Goal: Task Accomplishment & Management: Use online tool/utility

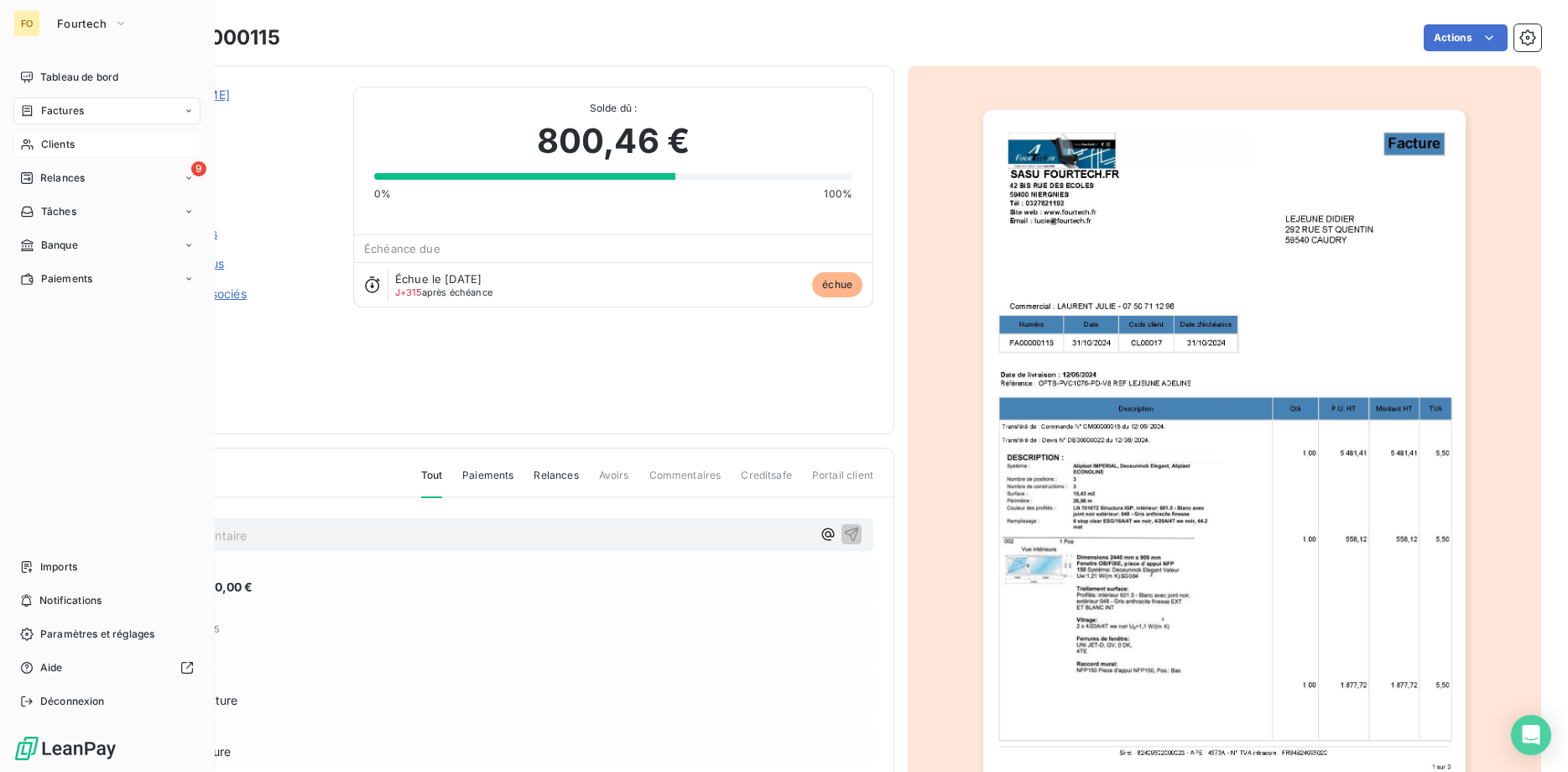
click at [62, 142] on span "Clients" at bounding box center [58, 143] width 34 height 15
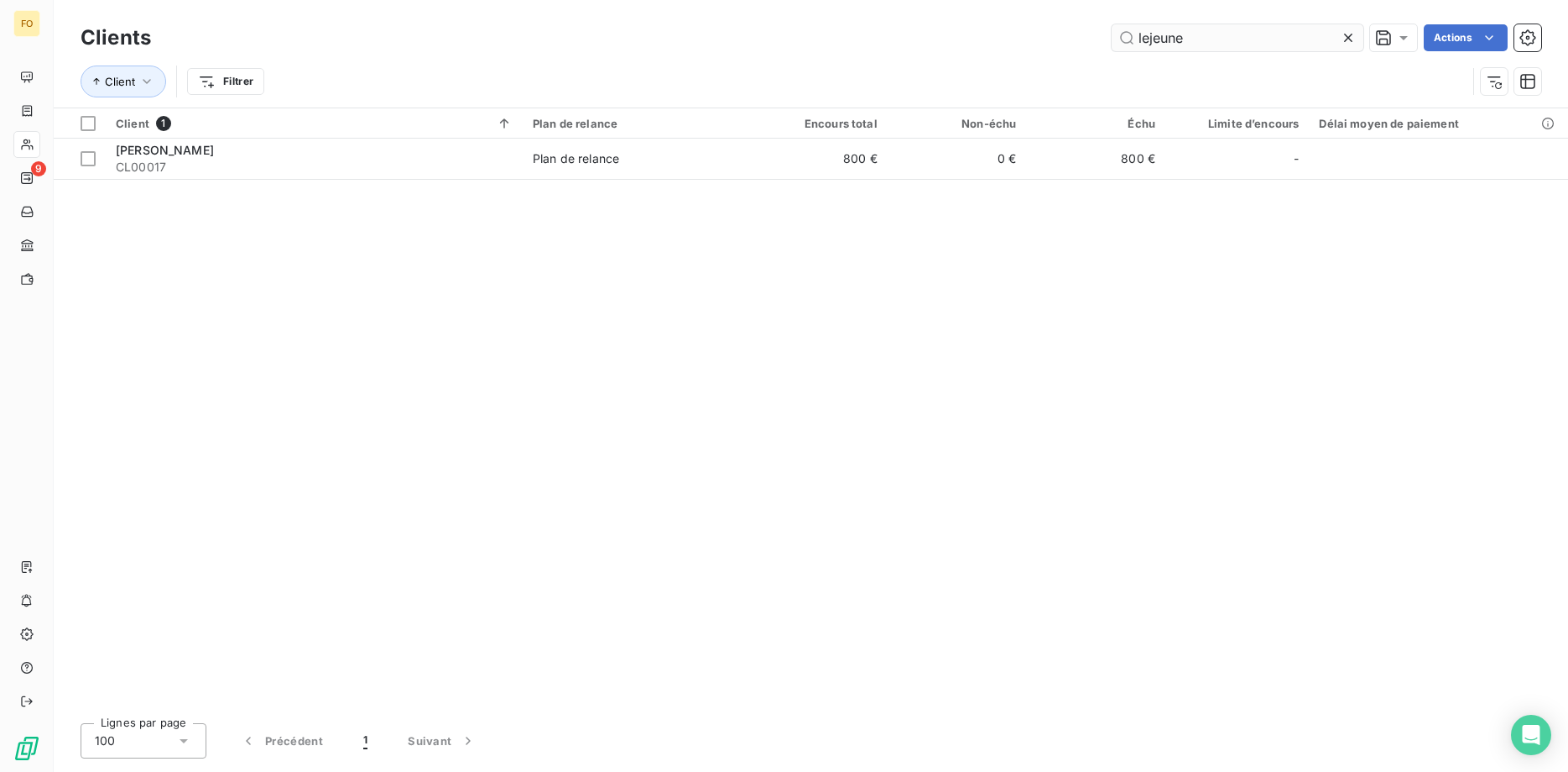
drag, startPoint x: 1044, startPoint y: 44, endPoint x: 981, endPoint y: 49, distance: 63.2
click at [1112, 49] on input "lejeune" at bounding box center [1237, 38] width 252 height 27
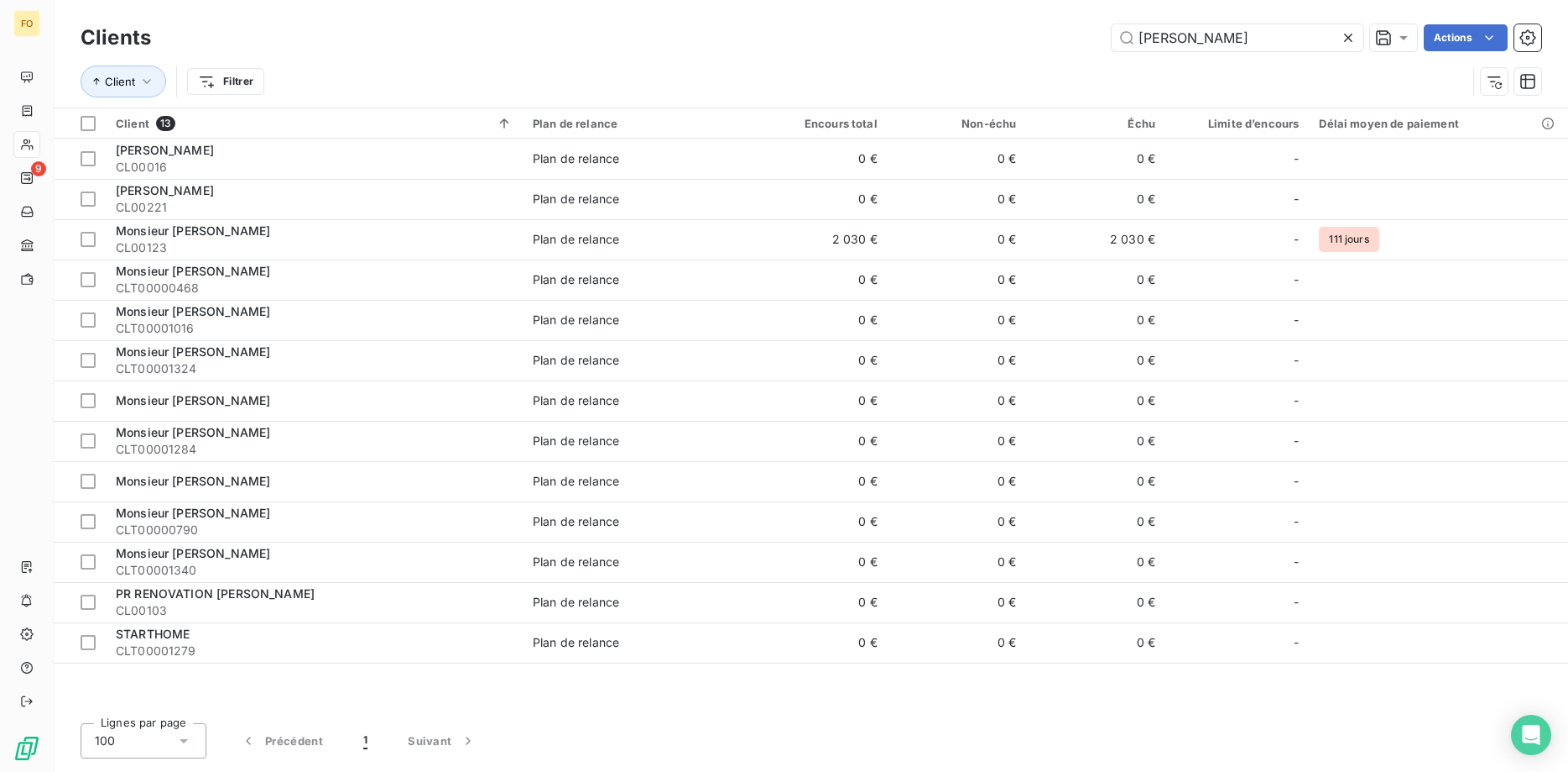
drag, startPoint x: 1192, startPoint y: 35, endPoint x: 940, endPoint y: 15, distance: 252.8
click at [1112, 25] on input "[PERSON_NAME]" at bounding box center [1237, 38] width 252 height 27
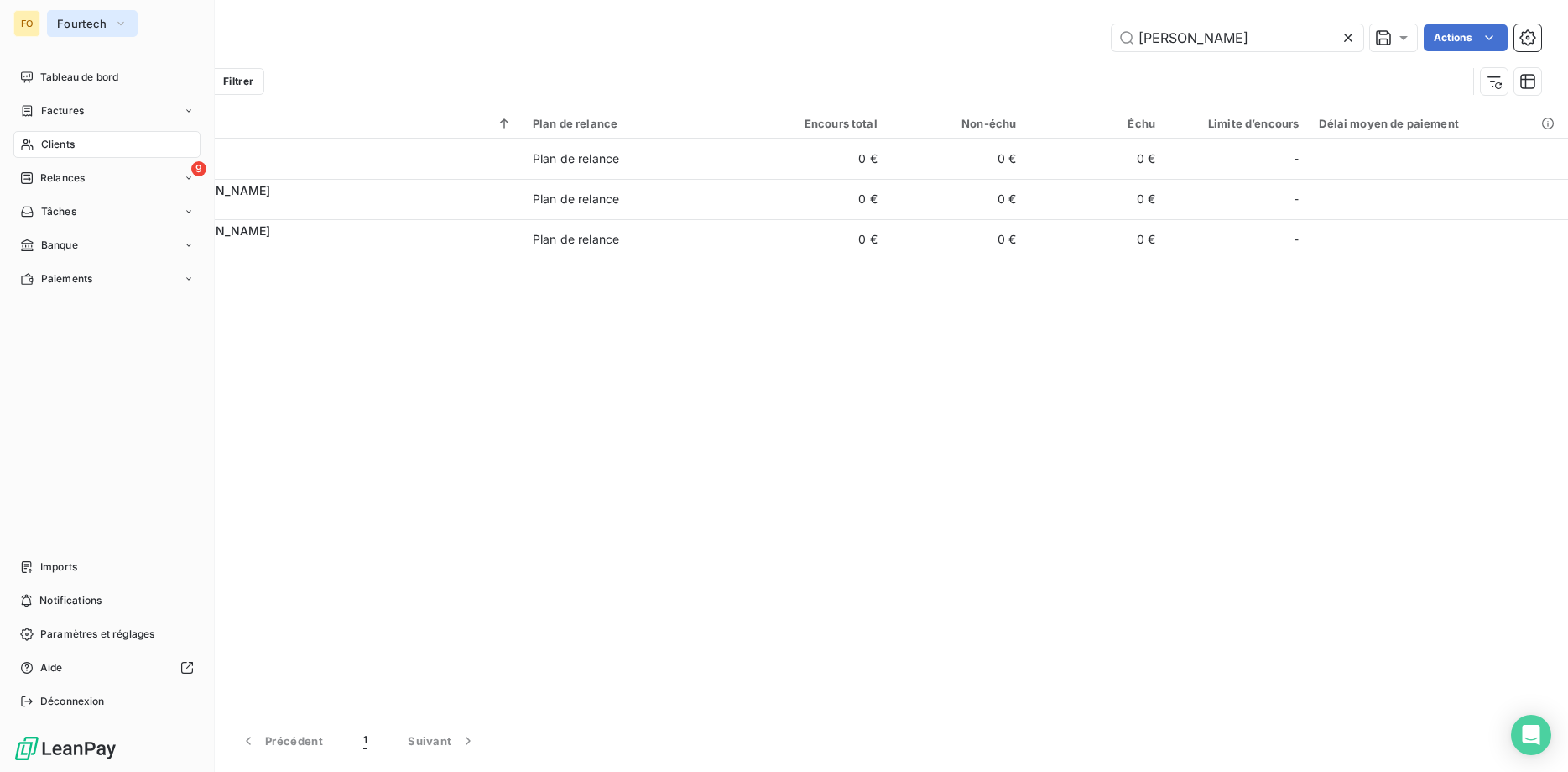
type input "[PERSON_NAME]"
click at [93, 19] on span "Fourtech" at bounding box center [82, 24] width 50 height 14
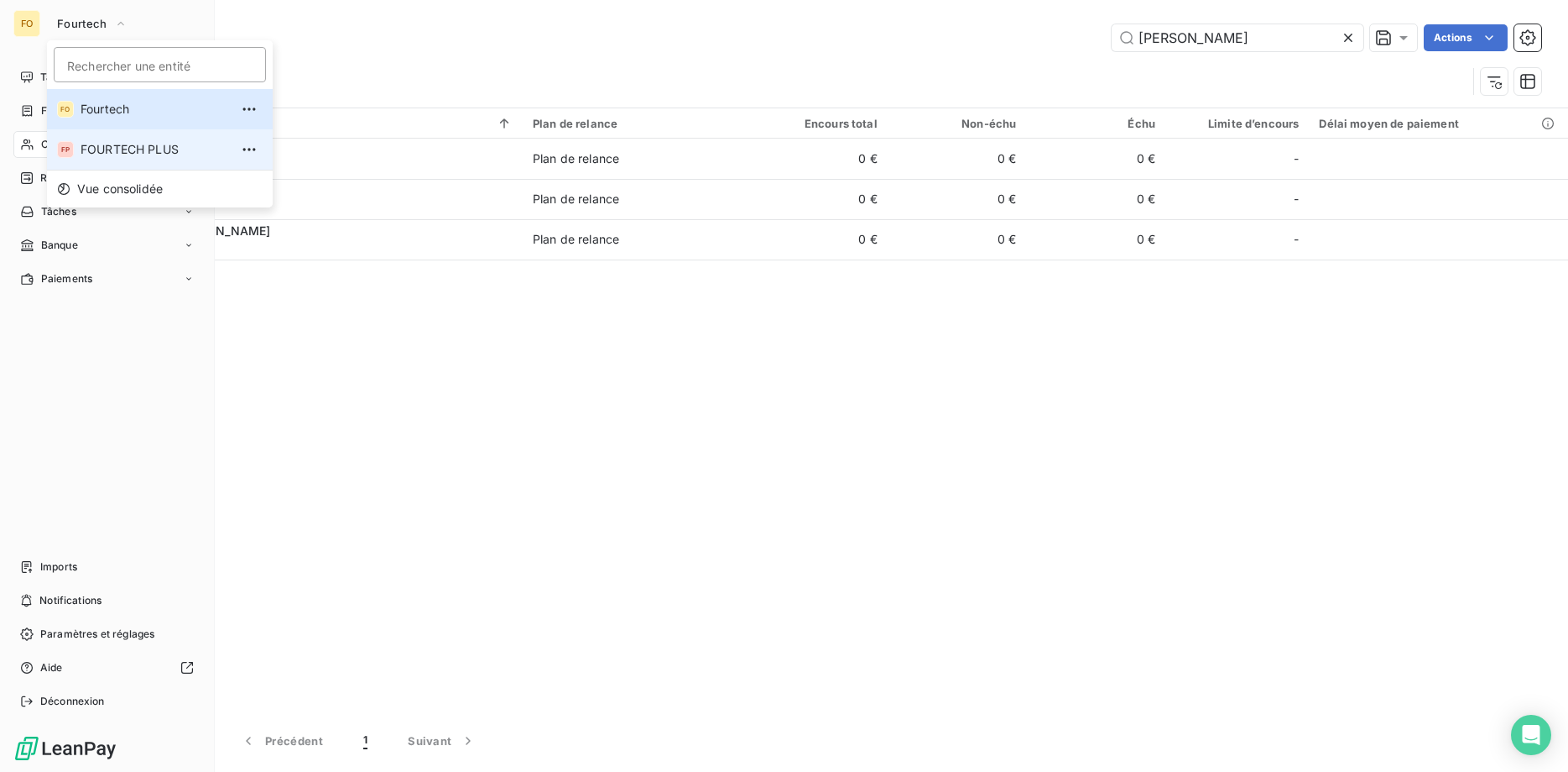
click at [136, 146] on span "FOURTECH PLUS" at bounding box center [155, 149] width 148 height 17
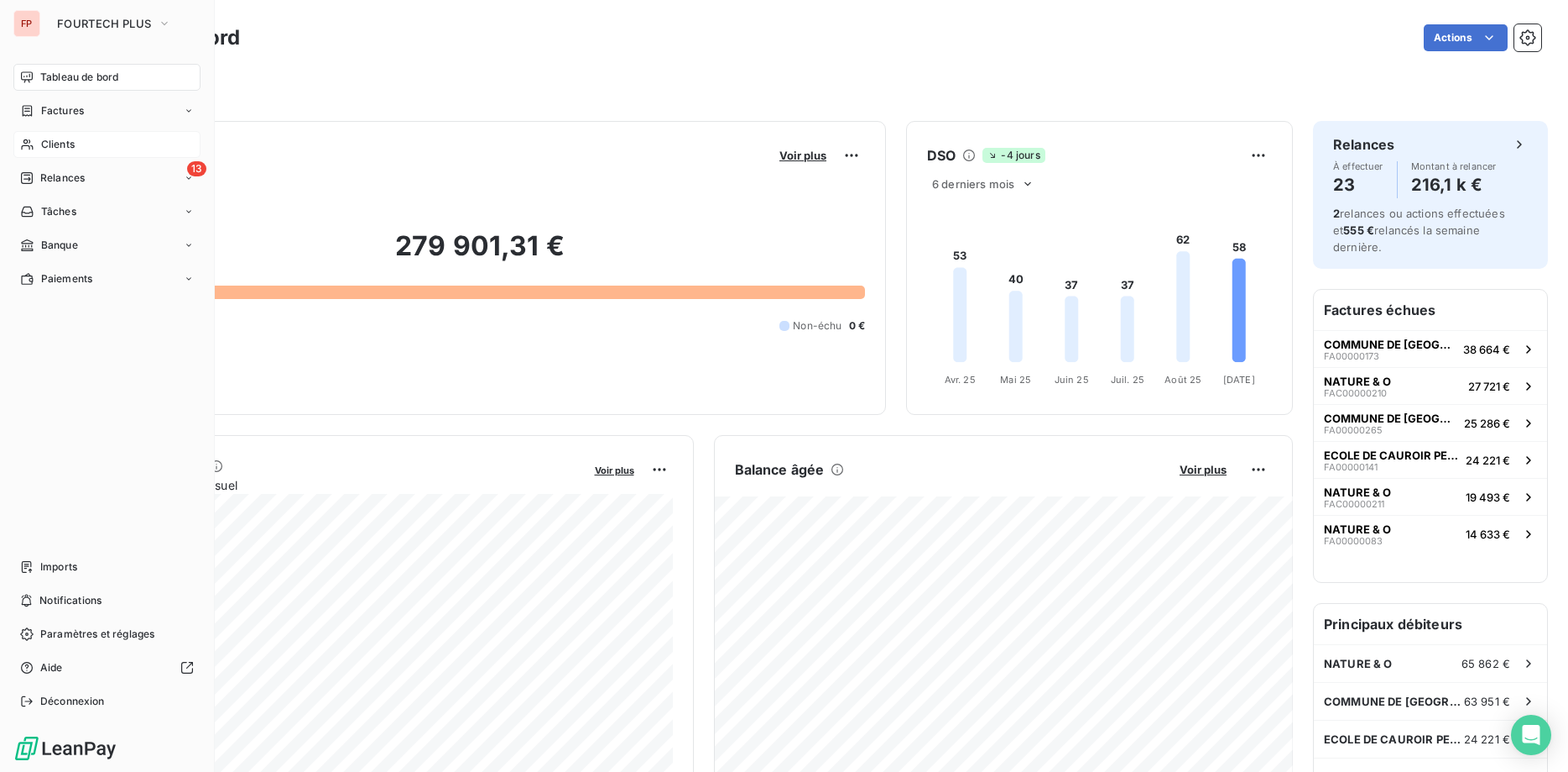
click at [77, 142] on div "Clients" at bounding box center [107, 144] width 187 height 27
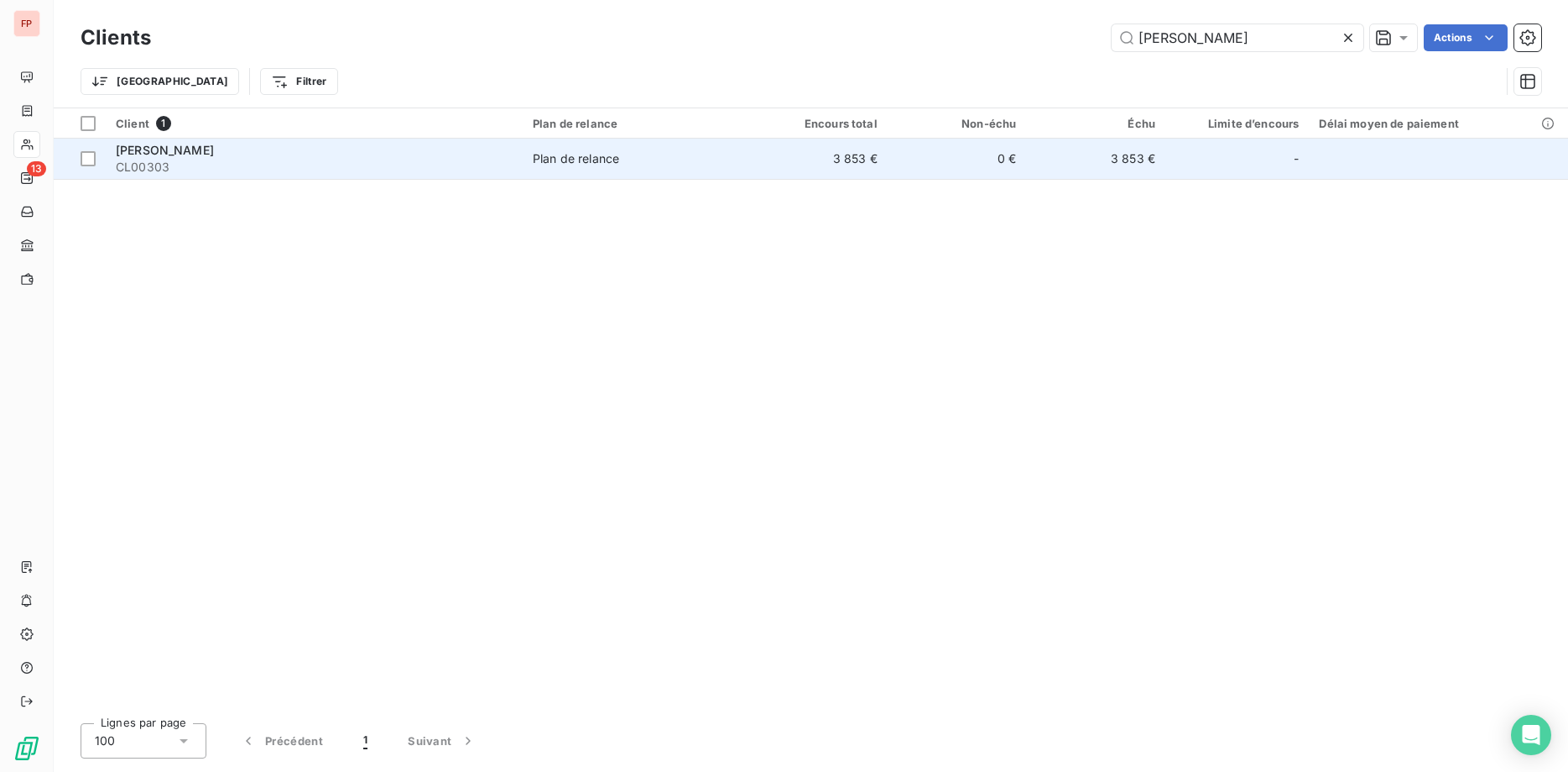
click at [318, 156] on div "[PERSON_NAME]" at bounding box center [314, 150] width 397 height 17
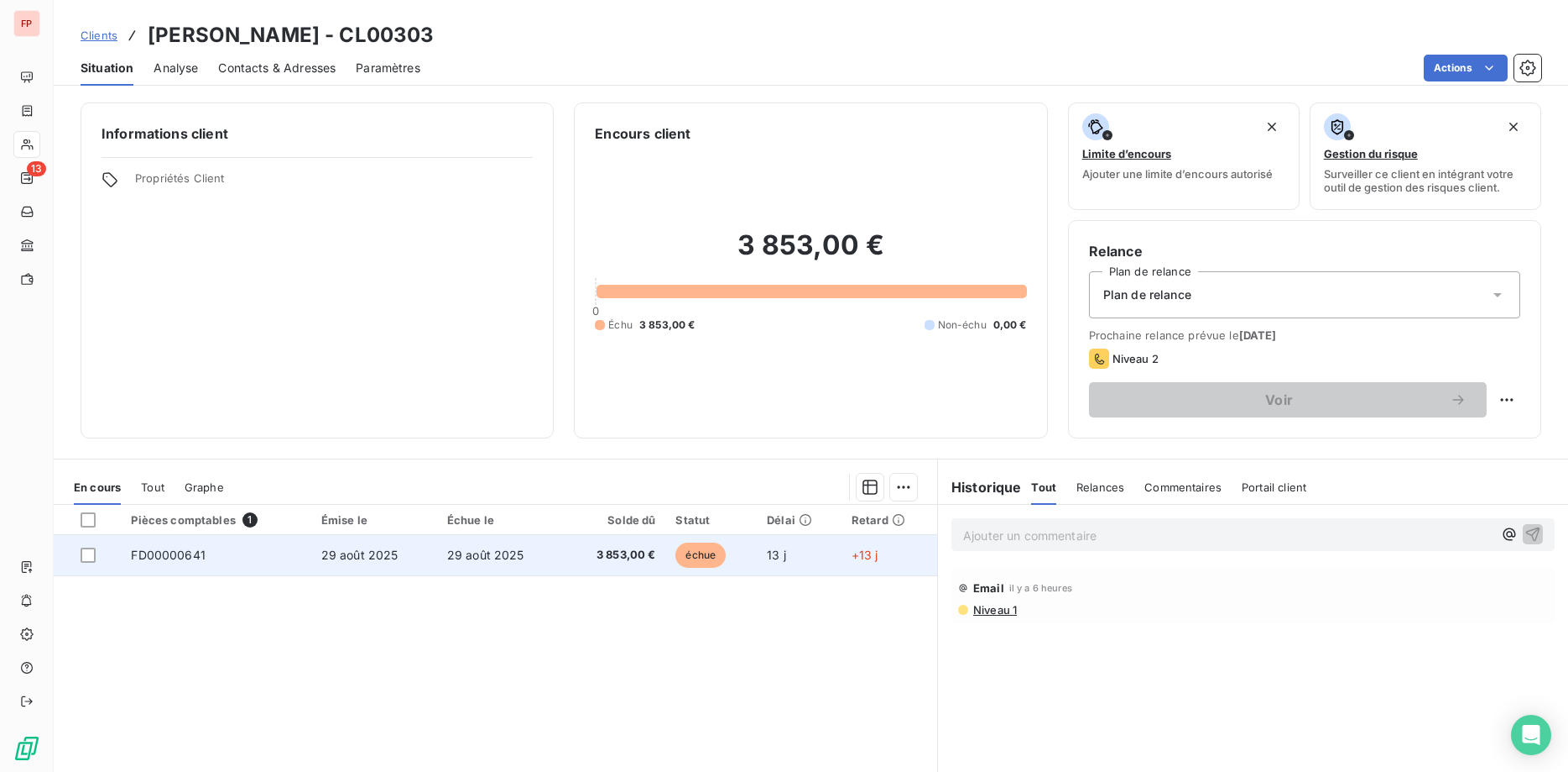
click at [527, 558] on td "29 août 2025" at bounding box center [500, 555] width 125 height 41
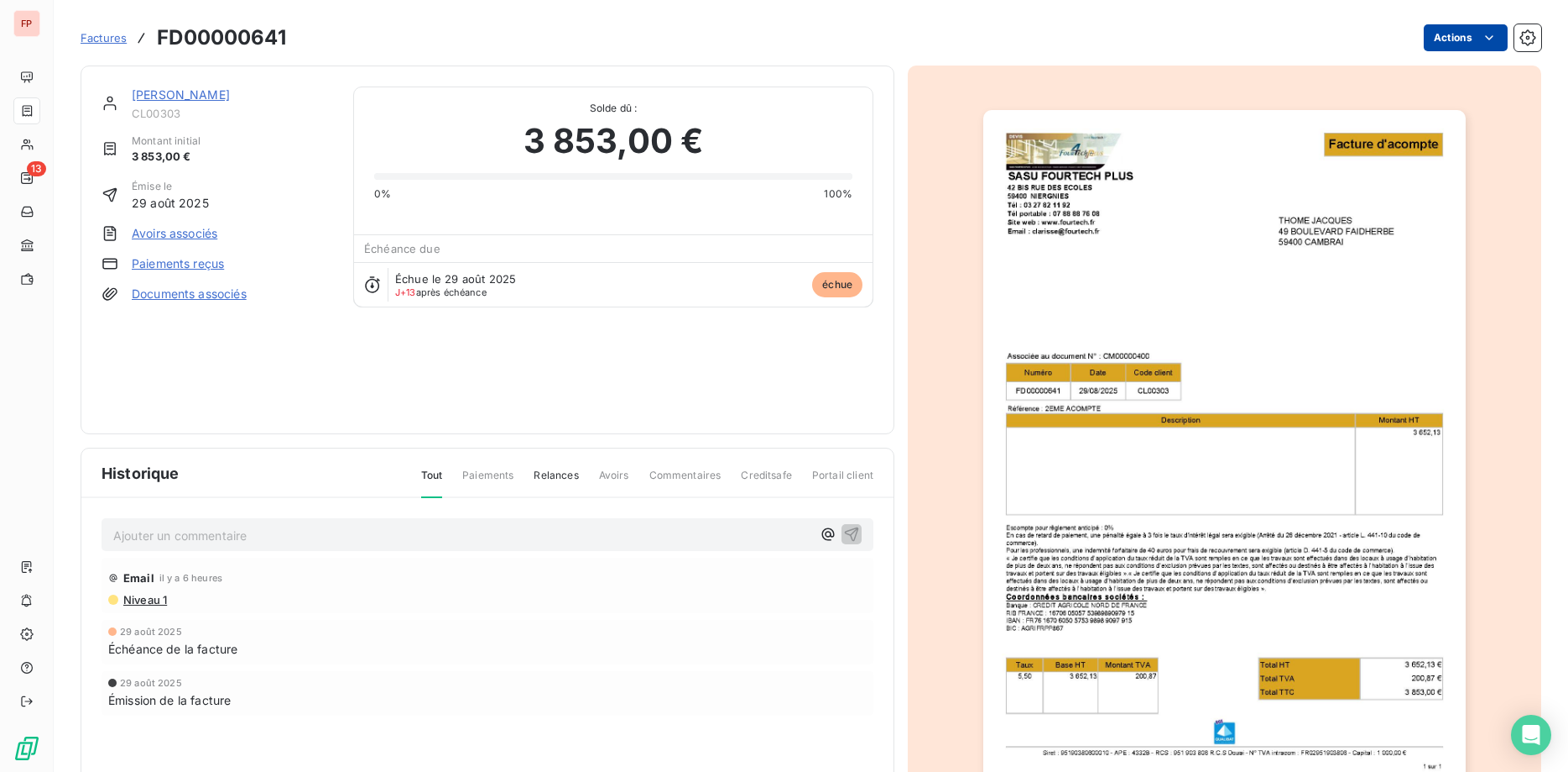
click at [1472, 46] on html "FP 13 Factures FD00000641 Actions [PERSON_NAME] CL00303 Montant initial 3 853,0…" at bounding box center [784, 386] width 1568 height 772
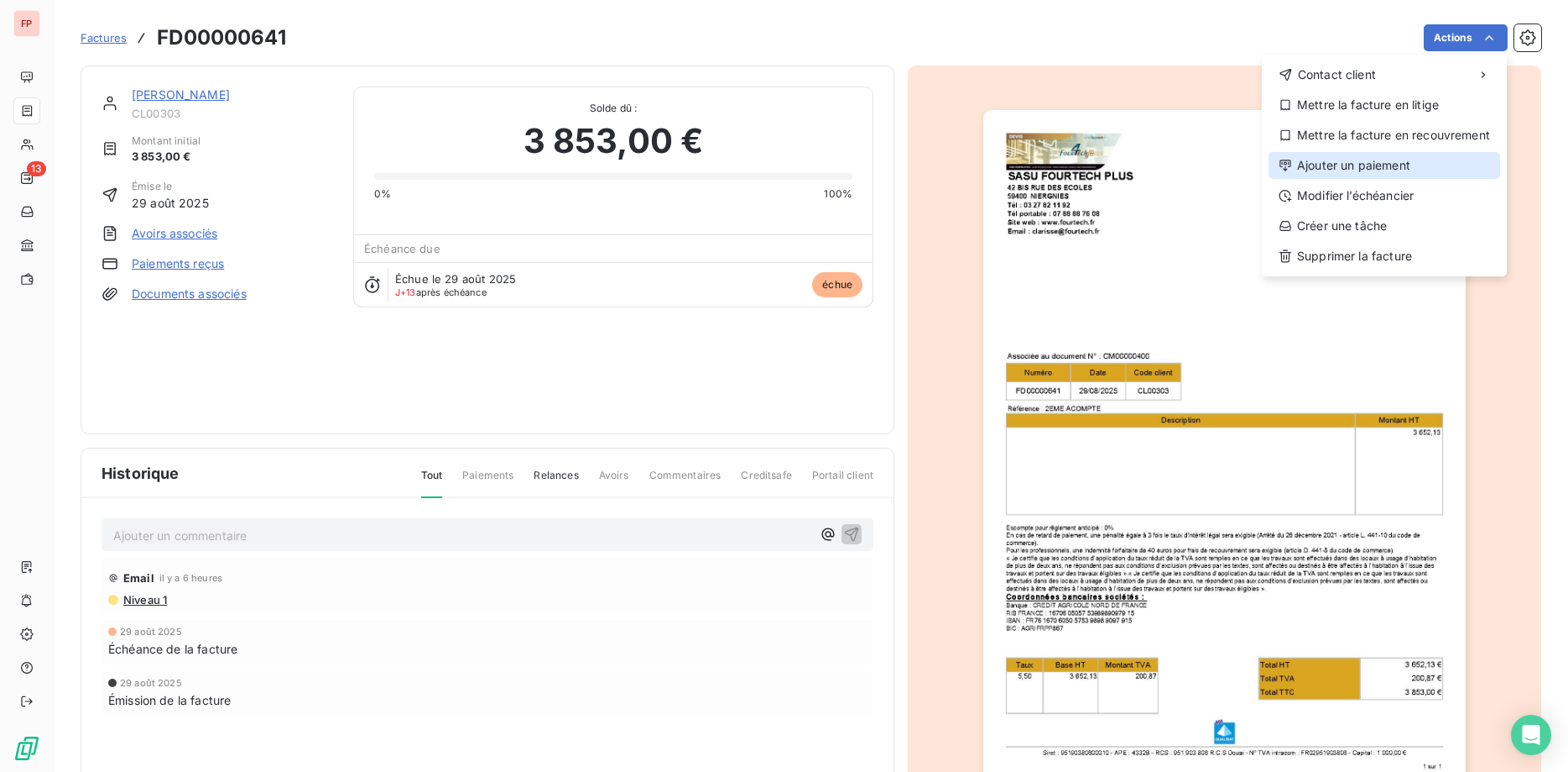
click at [1325, 170] on div "Ajouter un paiement" at bounding box center [1384, 165] width 231 height 27
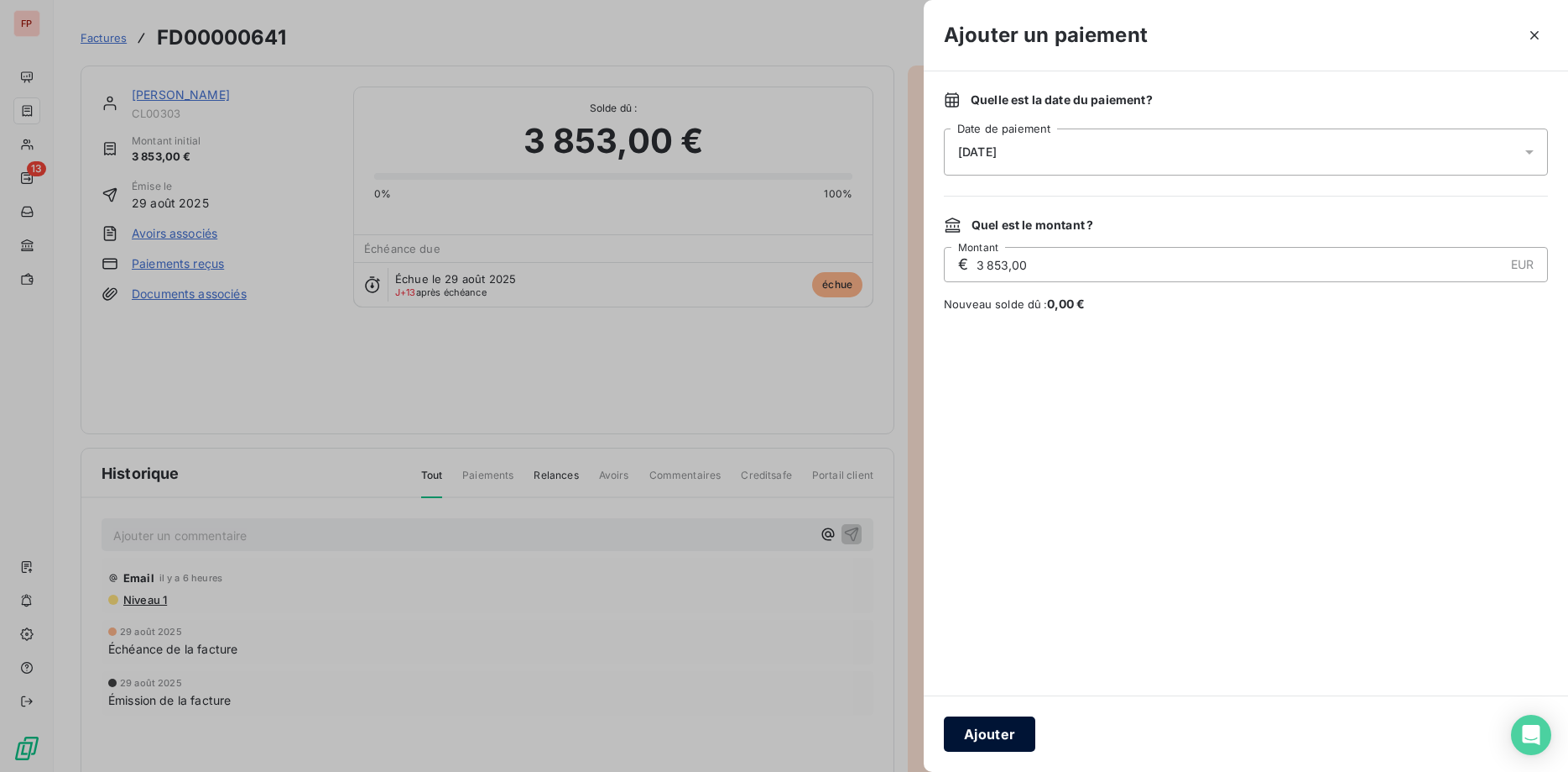
click at [998, 727] on button "Ajouter" at bounding box center [990, 734] width 92 height 36
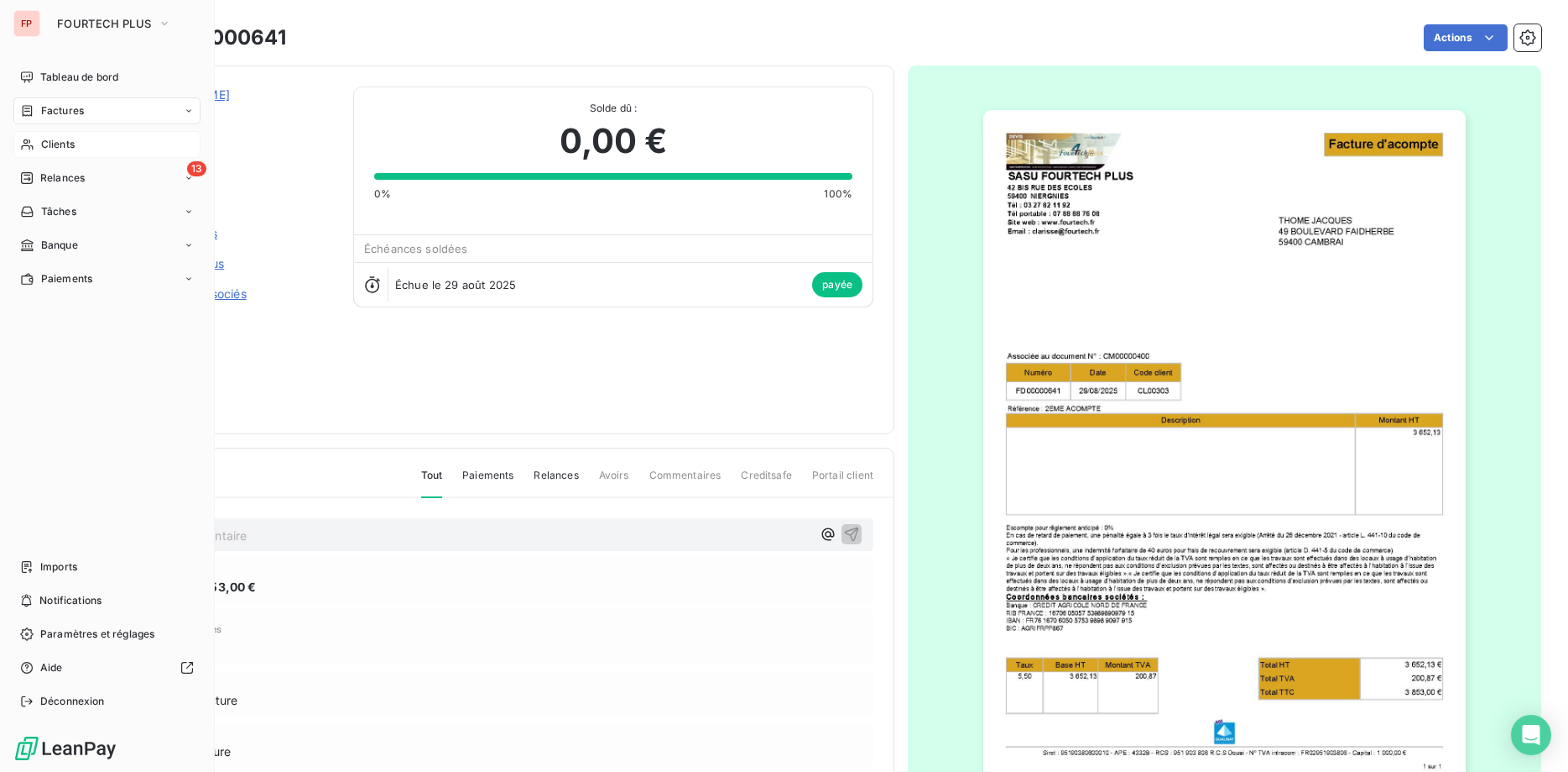
click at [66, 142] on span "Clients" at bounding box center [58, 143] width 34 height 15
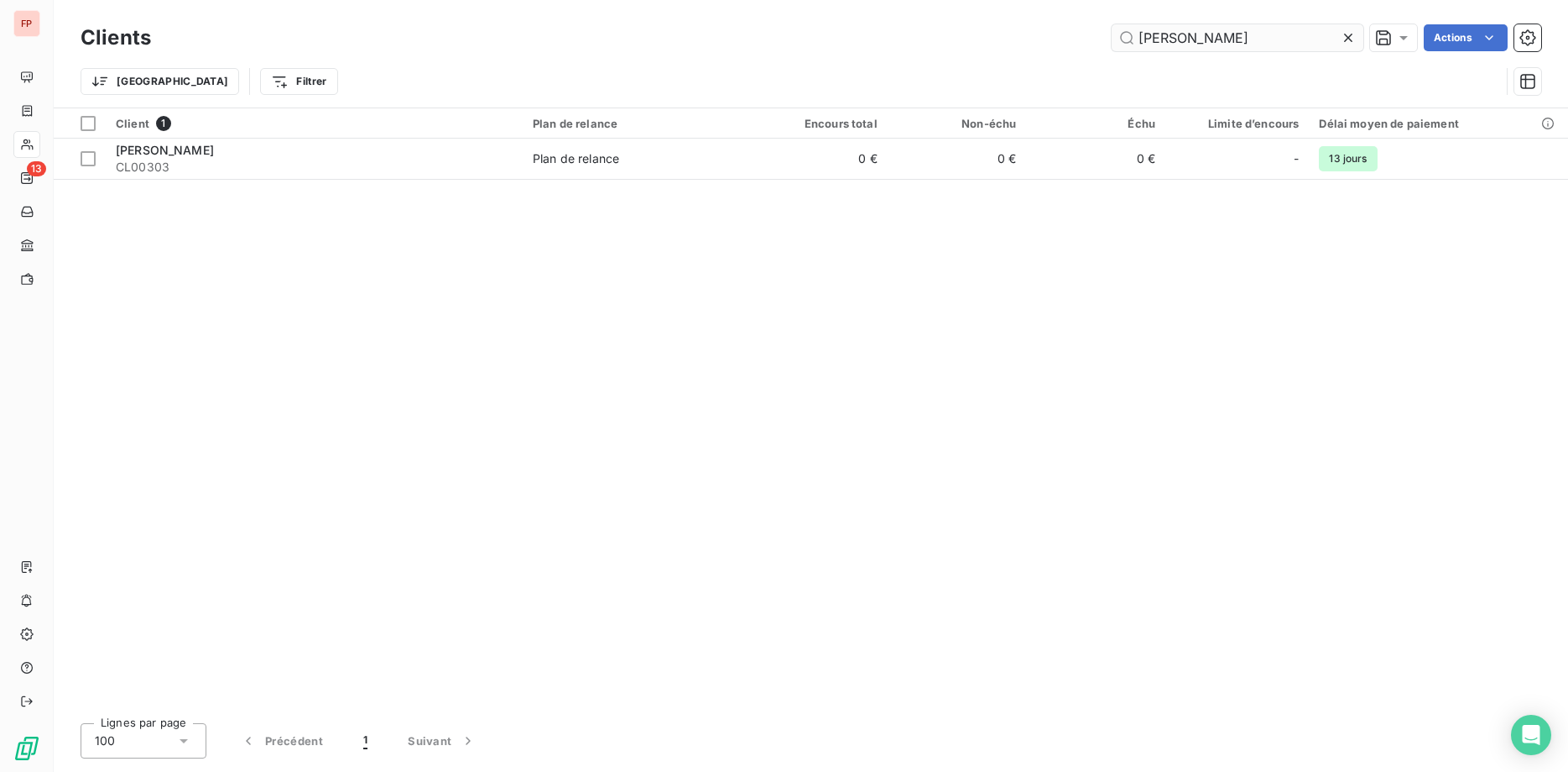
drag, startPoint x: 1234, startPoint y: 40, endPoint x: 950, endPoint y: 33, distance: 284.1
click at [1112, 33] on input "[PERSON_NAME]" at bounding box center [1237, 38] width 252 height 27
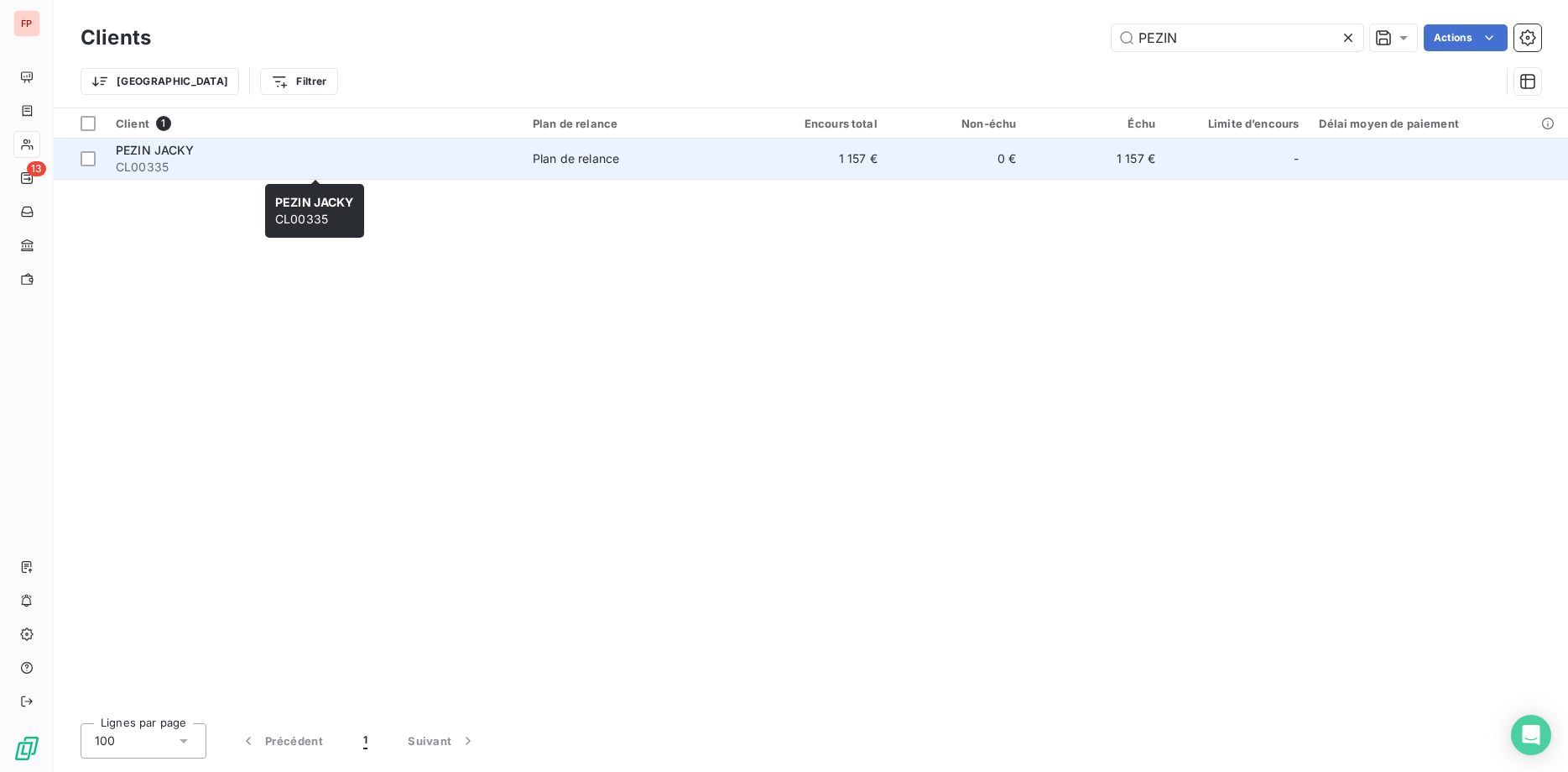
type input "PEZIN"
click at [465, 156] on div "PEZIN JACKY" at bounding box center [314, 150] width 397 height 17
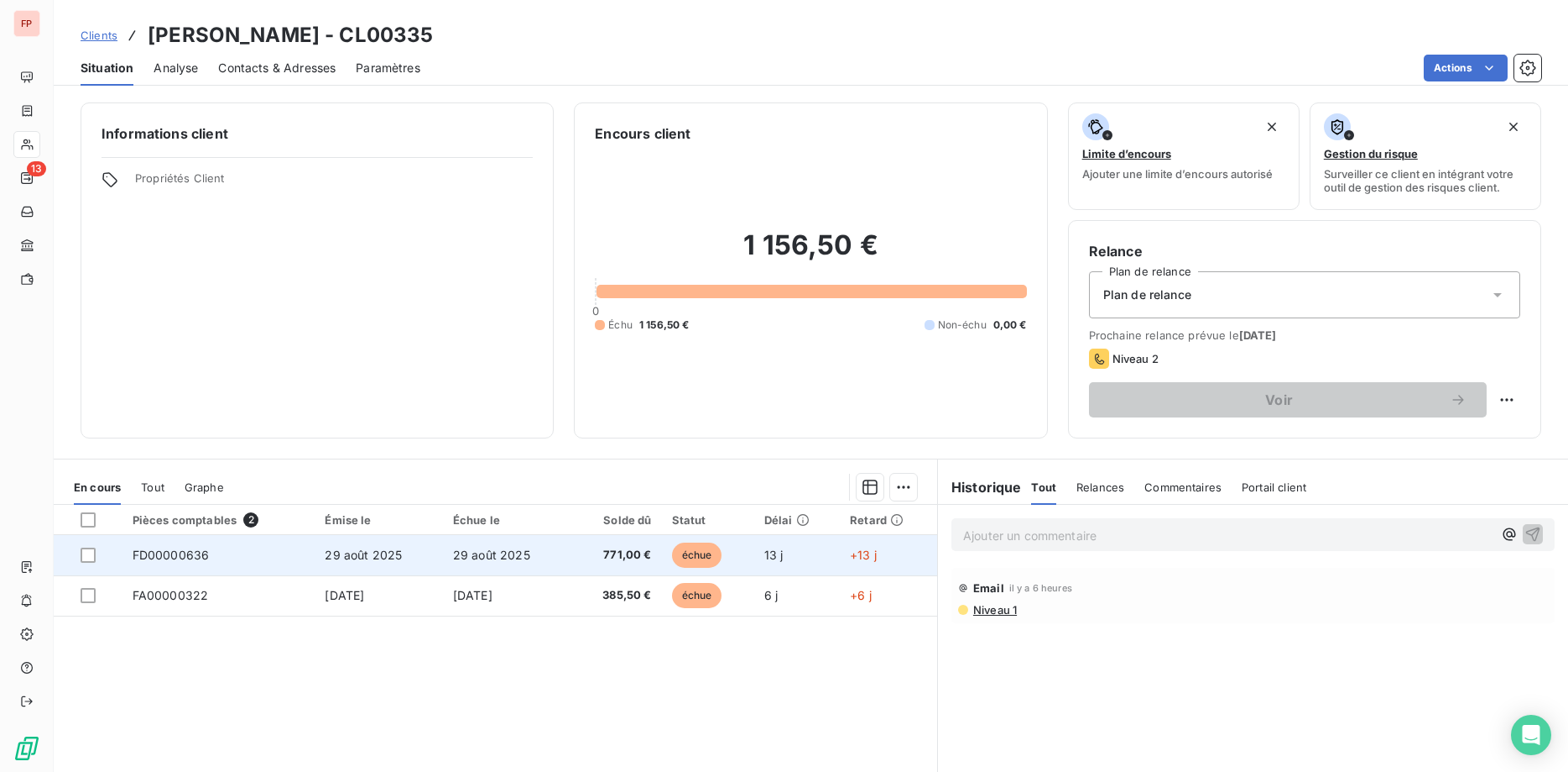
click at [630, 544] on td "771,00 €" at bounding box center [617, 555] width 91 height 41
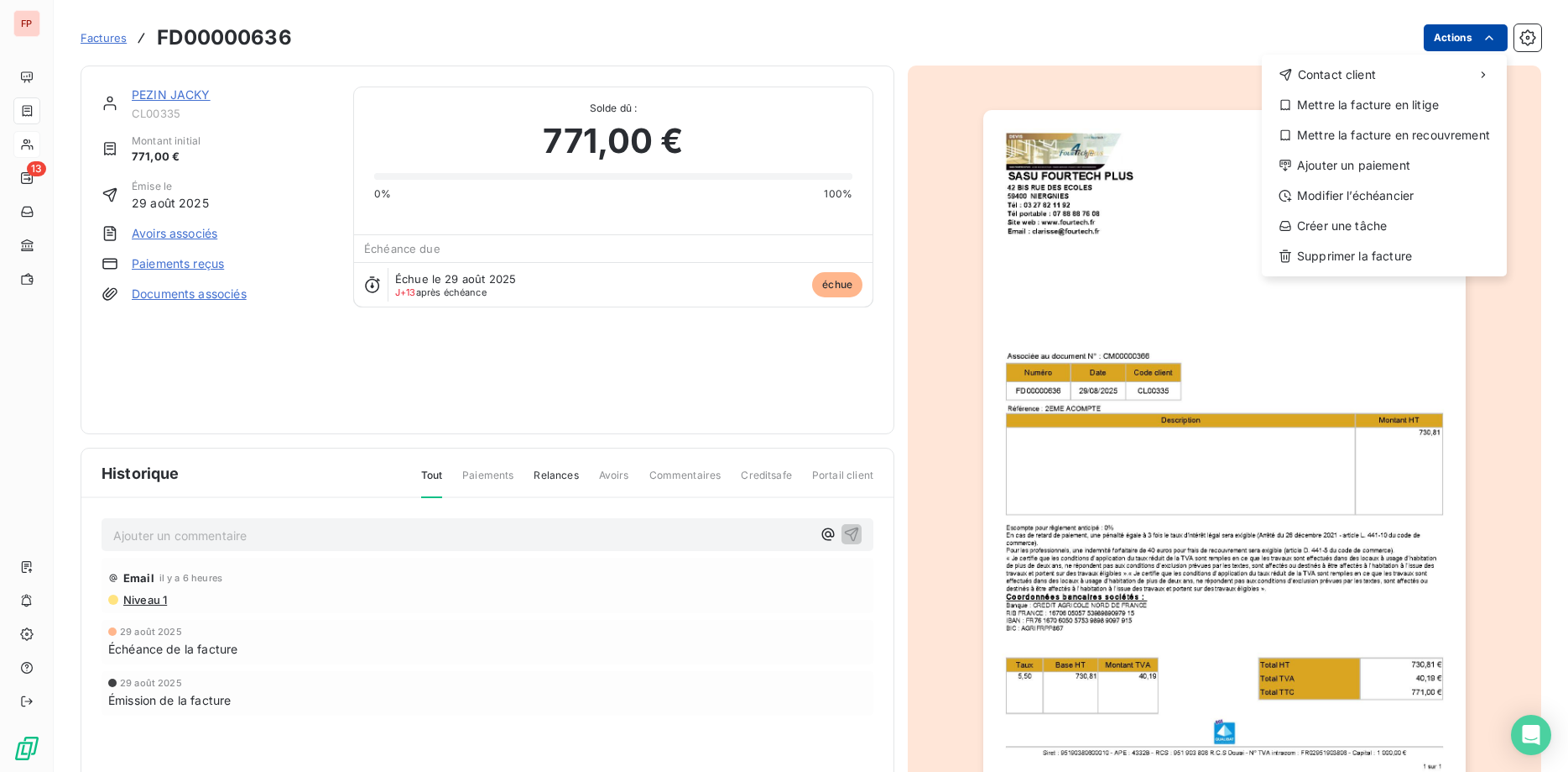
click at [1455, 45] on html "FP 13 Factures FD00000636 Actions Contact client Mettre la facture en litige Me…" at bounding box center [784, 386] width 1568 height 772
click at [1362, 164] on div "Ajouter un paiement" at bounding box center [1384, 165] width 231 height 27
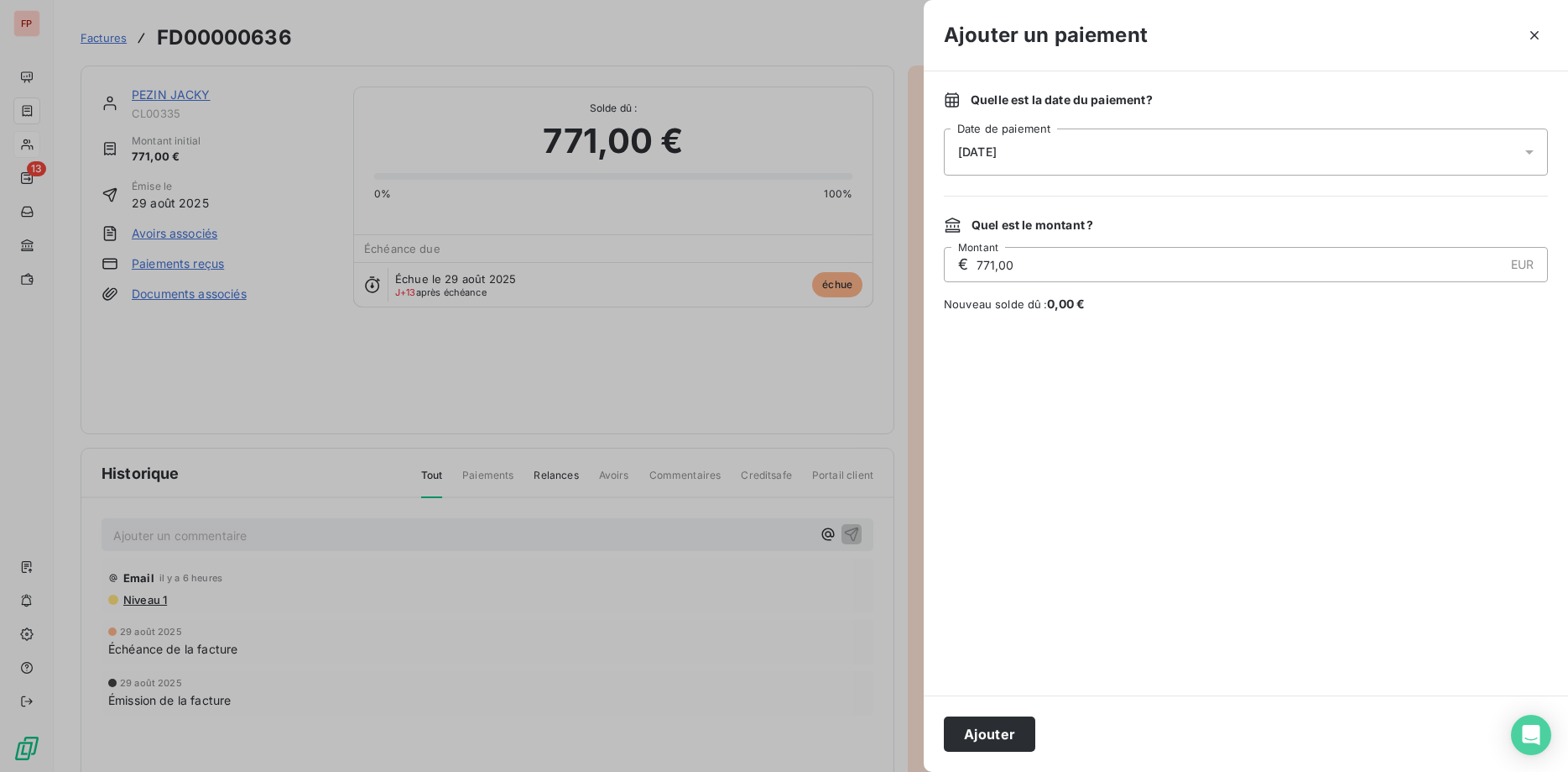
click at [1019, 727] on button "Ajouter" at bounding box center [990, 734] width 92 height 36
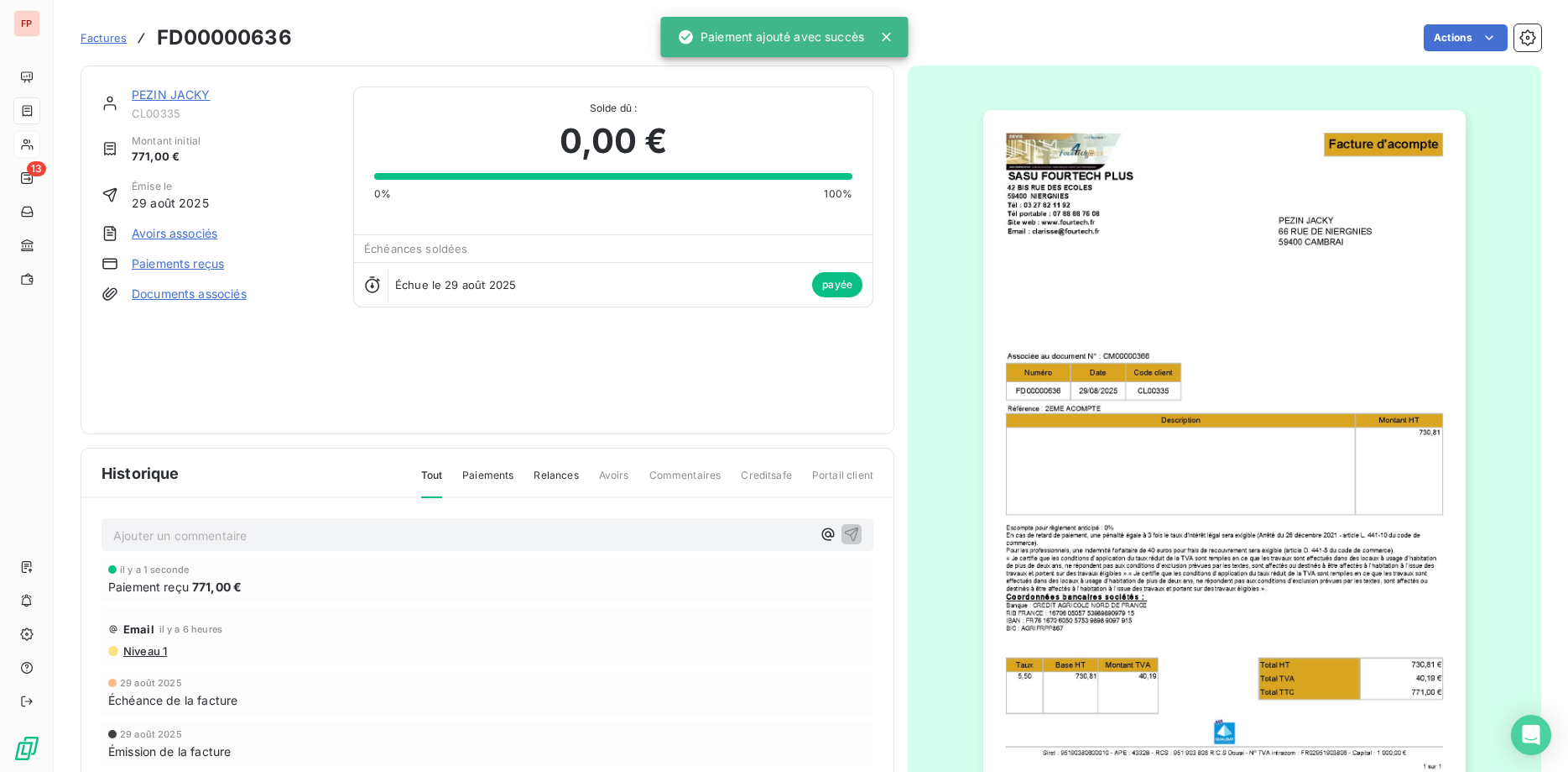
click at [191, 97] on link "PEZIN JACKY" at bounding box center [171, 94] width 79 height 14
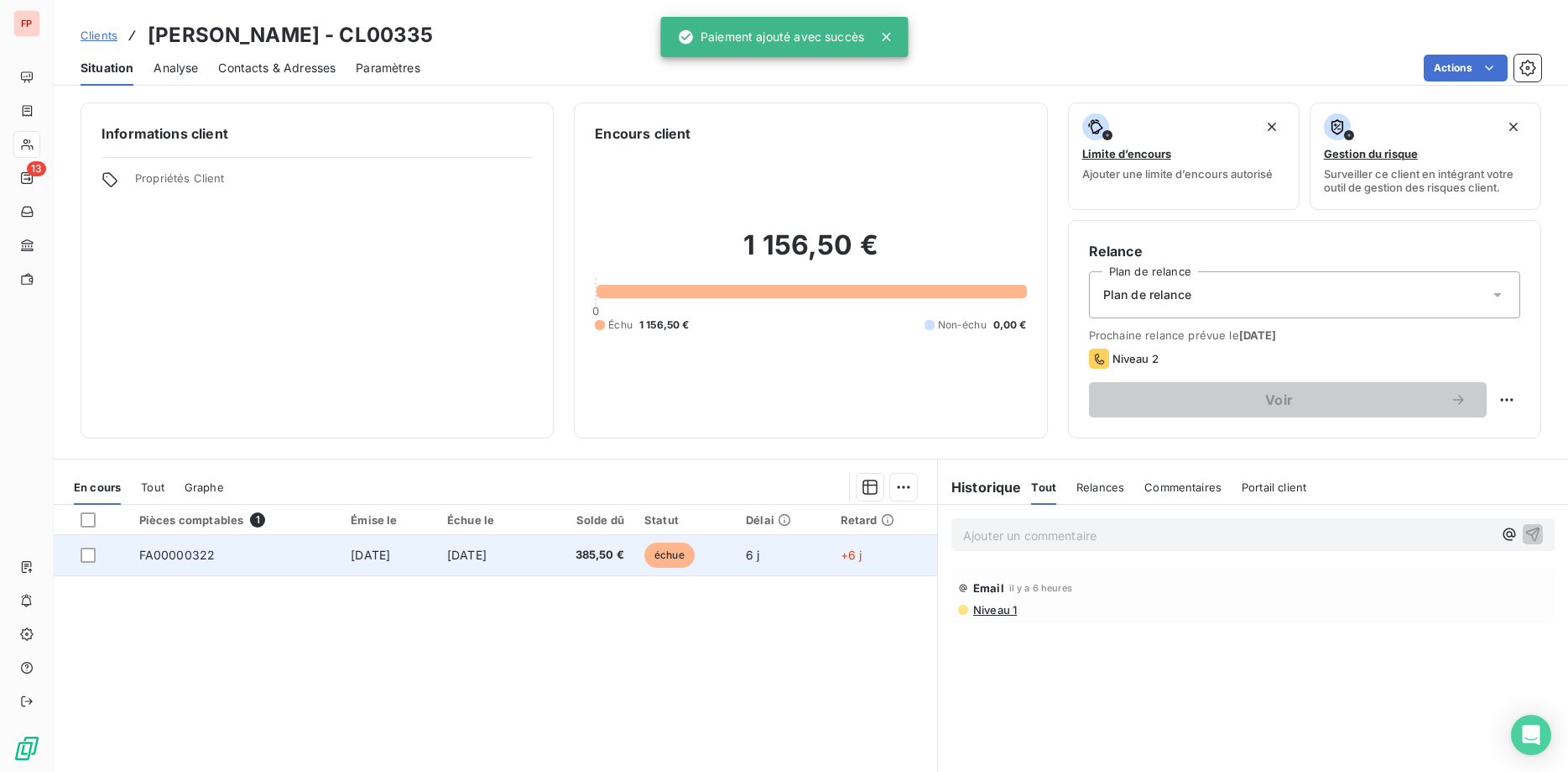
click at [624, 555] on span "385,50 €" at bounding box center [584, 555] width 80 height 17
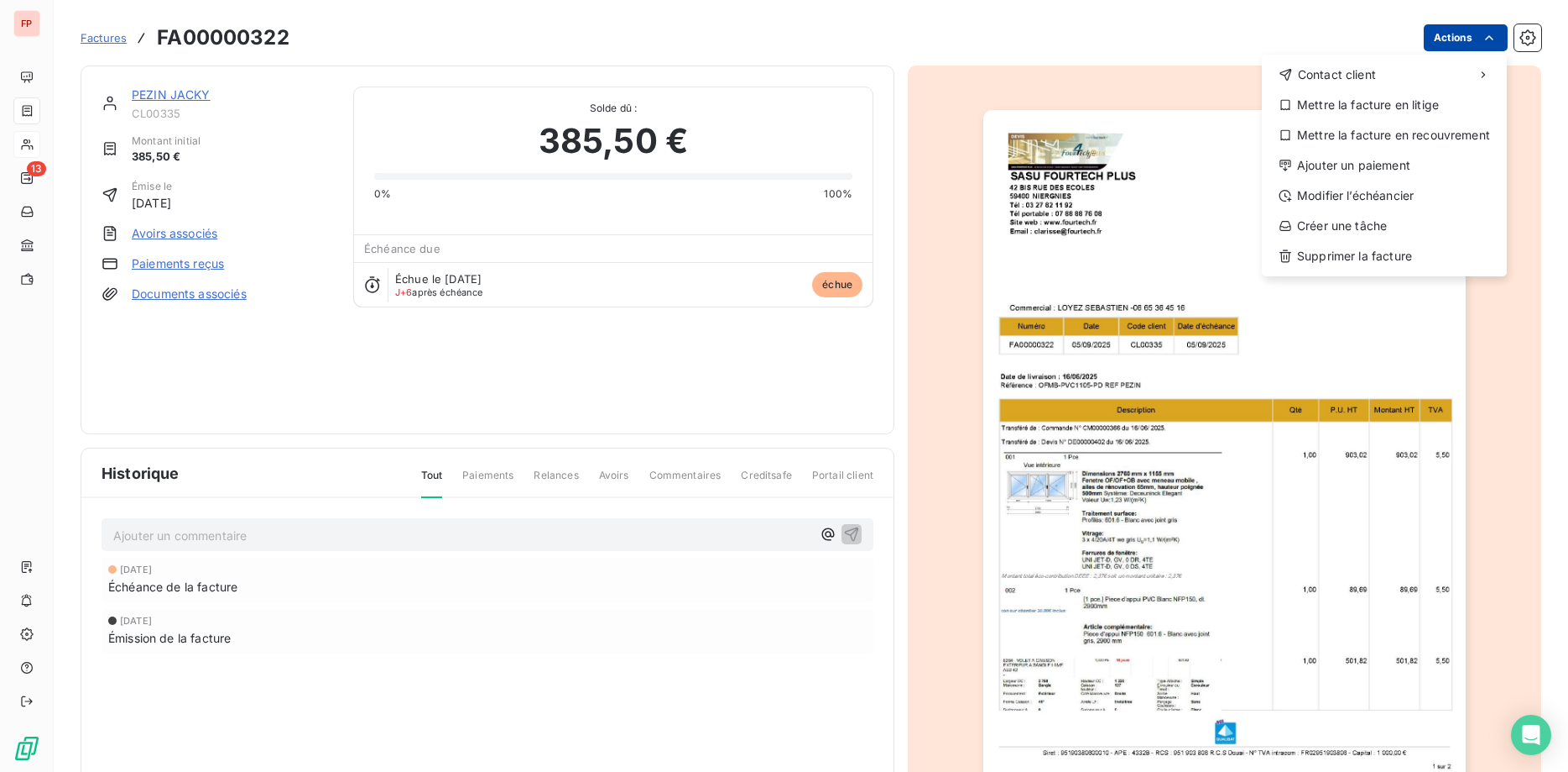
click at [1452, 42] on html "FP 13 Factures FA00000322 Actions Contact client Mettre la facture en litige Me…" at bounding box center [784, 386] width 1568 height 772
click at [1360, 166] on div "Ajouter un paiement" at bounding box center [1384, 165] width 231 height 27
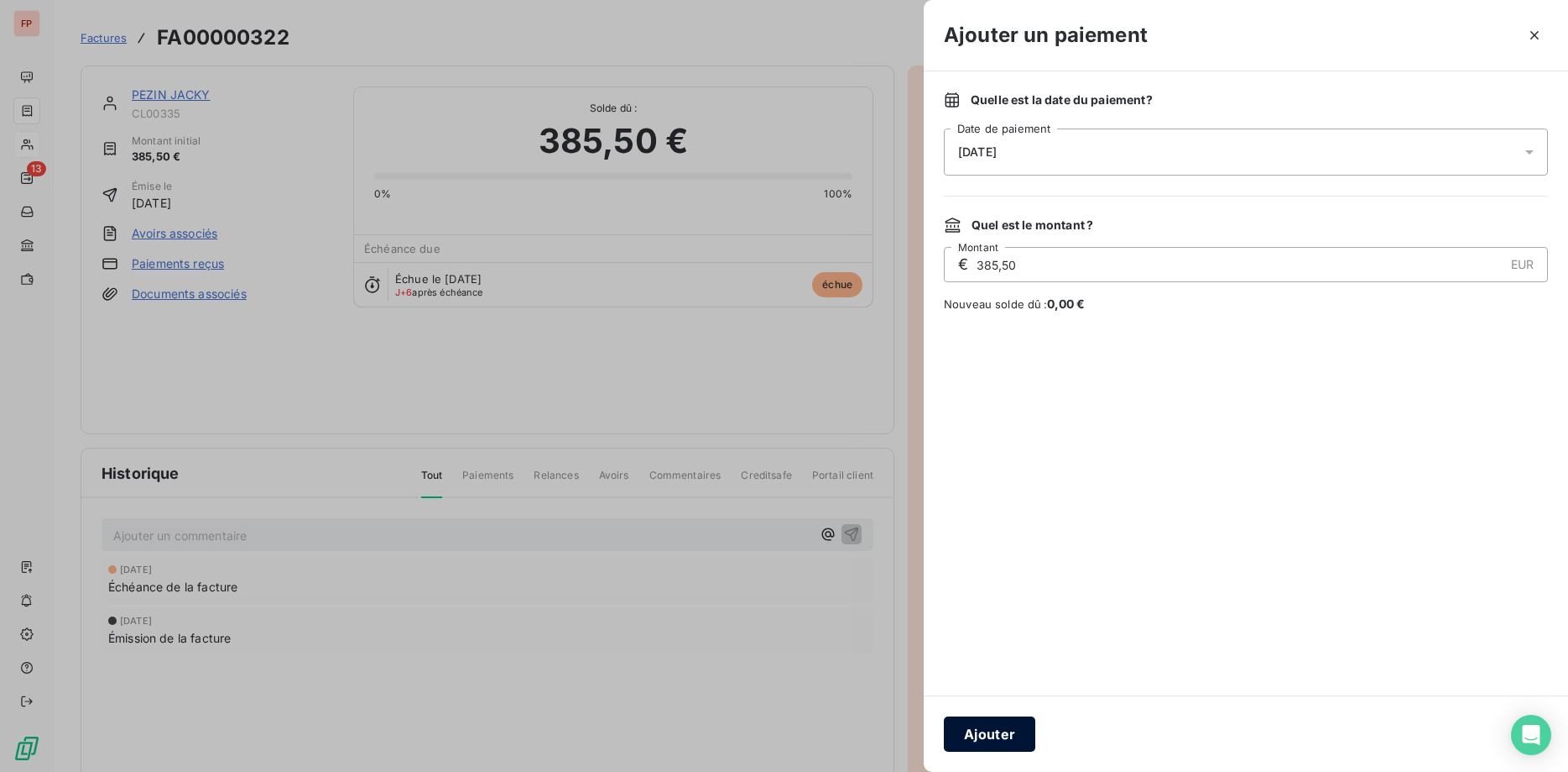
click at [976, 737] on button "Ajouter" at bounding box center [990, 734] width 92 height 36
